Goal: Information Seeking & Learning: Learn about a topic

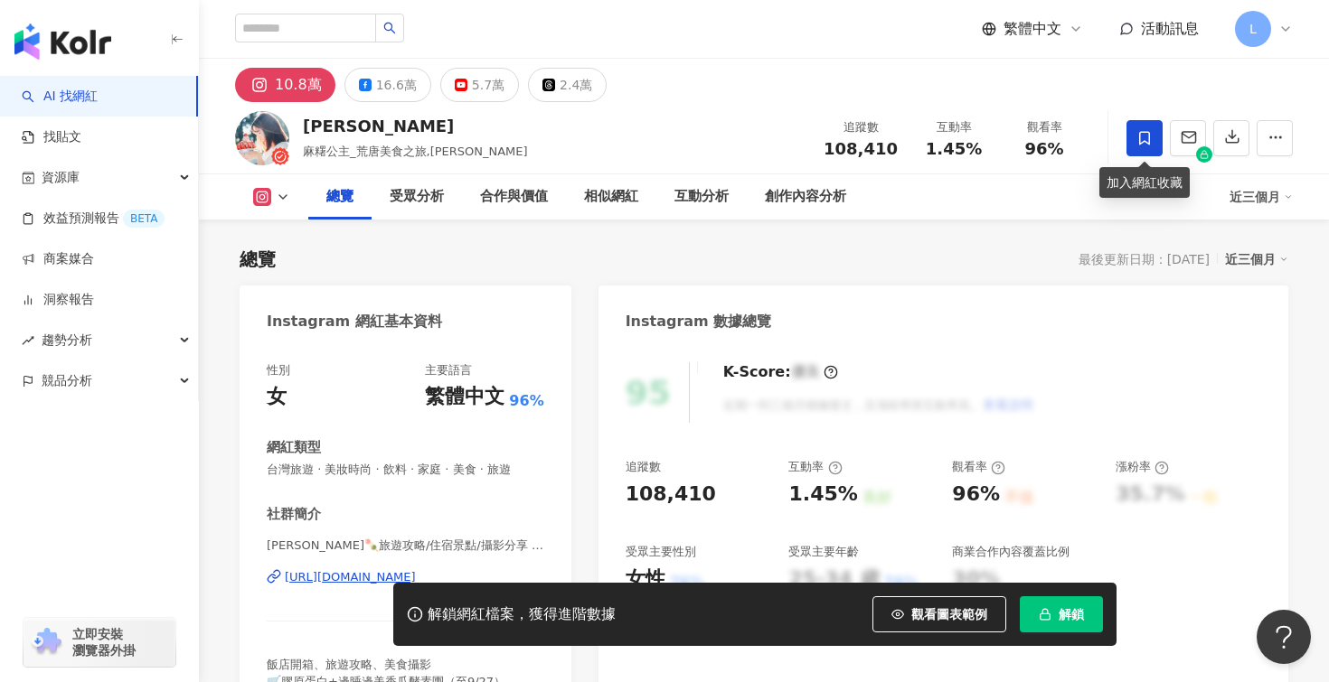
click at [1146, 133] on icon at bounding box center [1144, 138] width 16 height 16
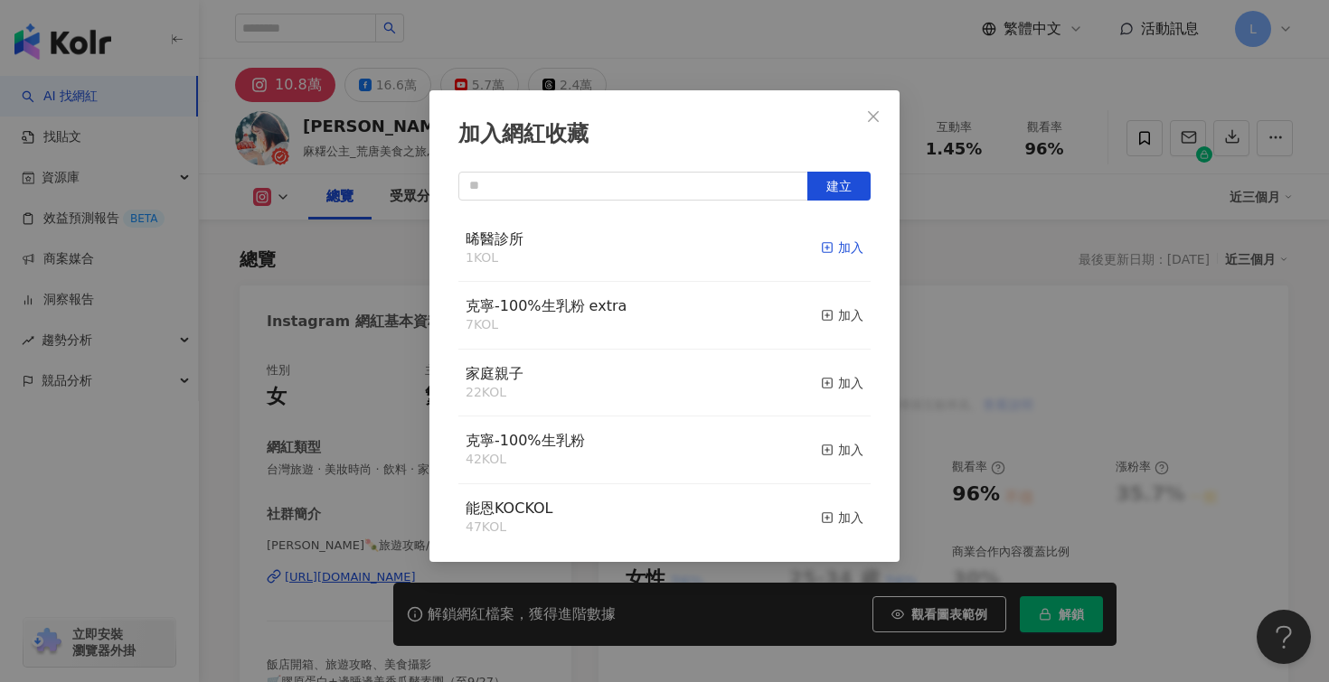
click at [840, 249] on div "加入" at bounding box center [842, 248] width 42 height 20
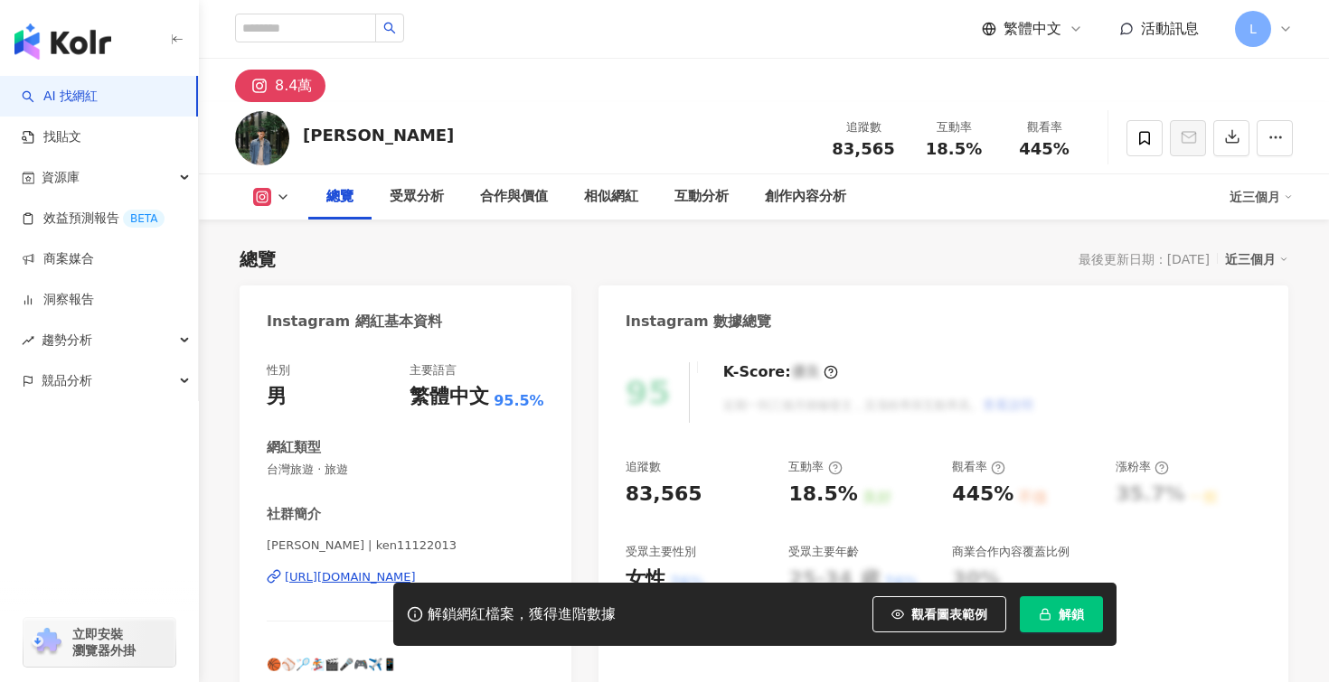
scroll to position [91, 0]
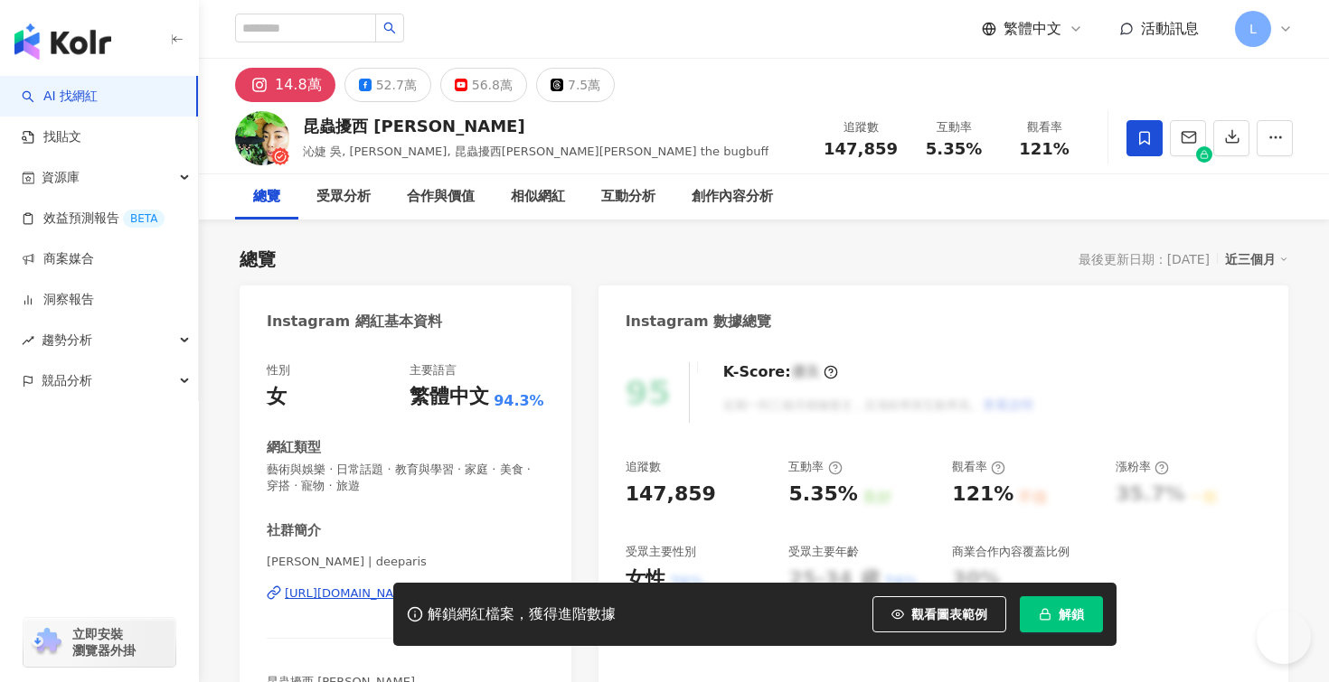
click at [1133, 132] on span at bounding box center [1144, 138] width 36 height 36
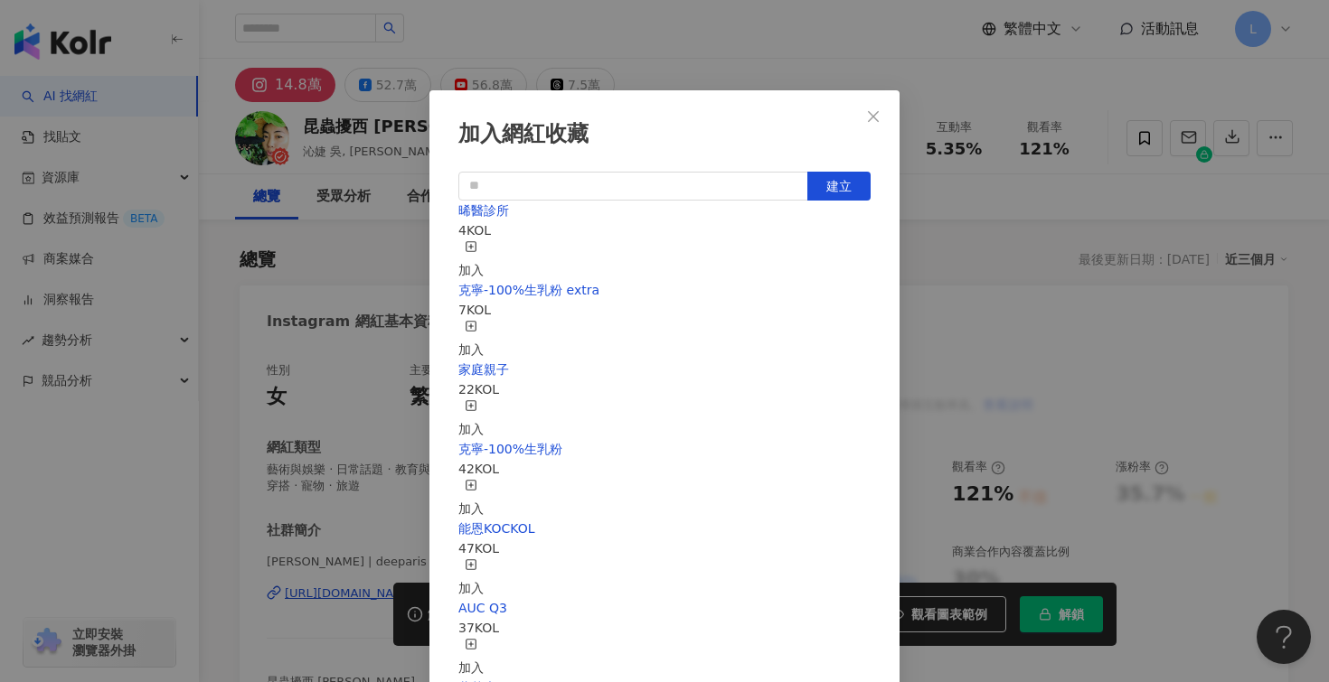
click at [484, 244] on div "加入" at bounding box center [470, 260] width 25 height 40
